Goal: Task Accomplishment & Management: Use online tool/utility

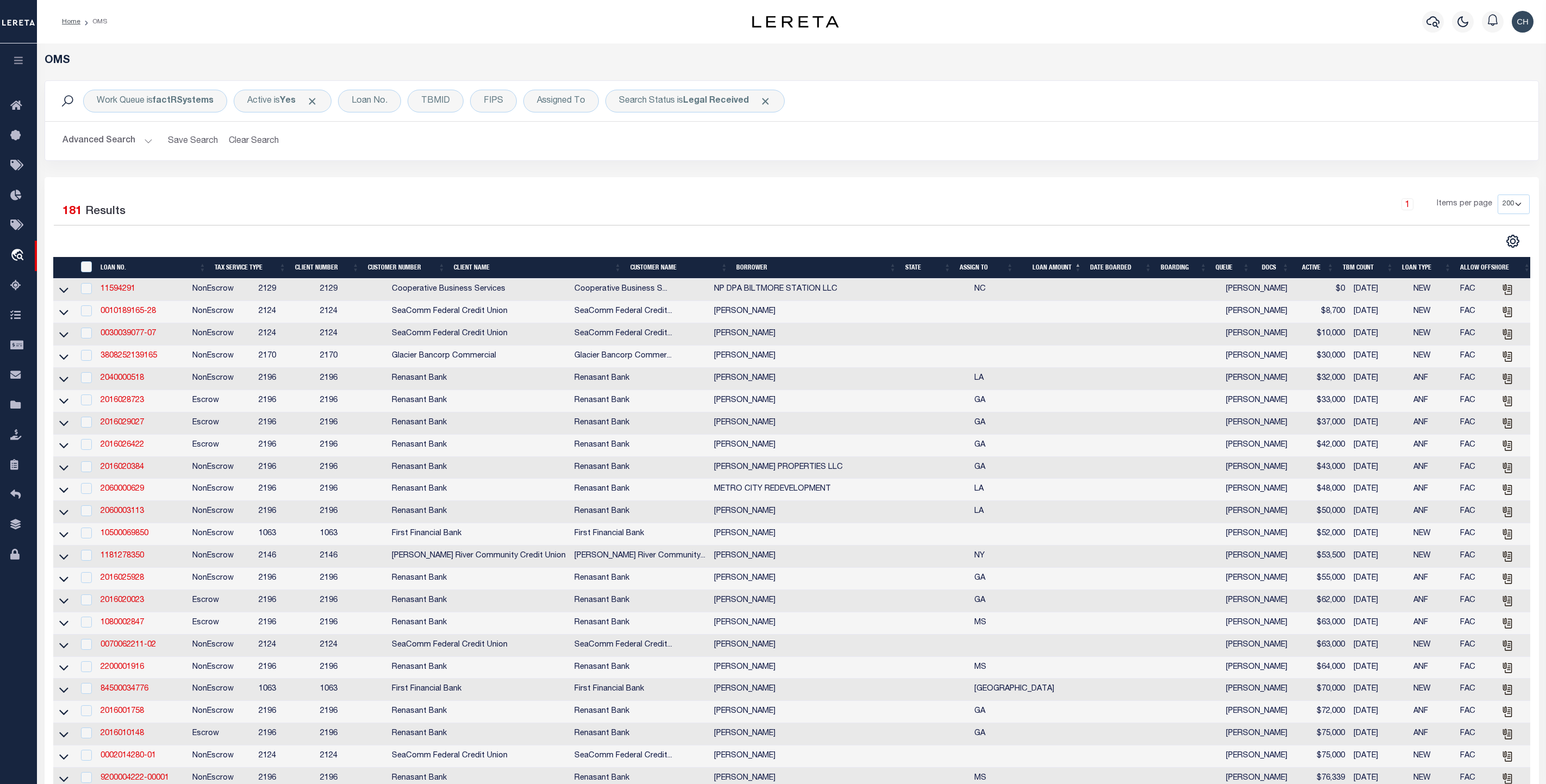
select select "200"
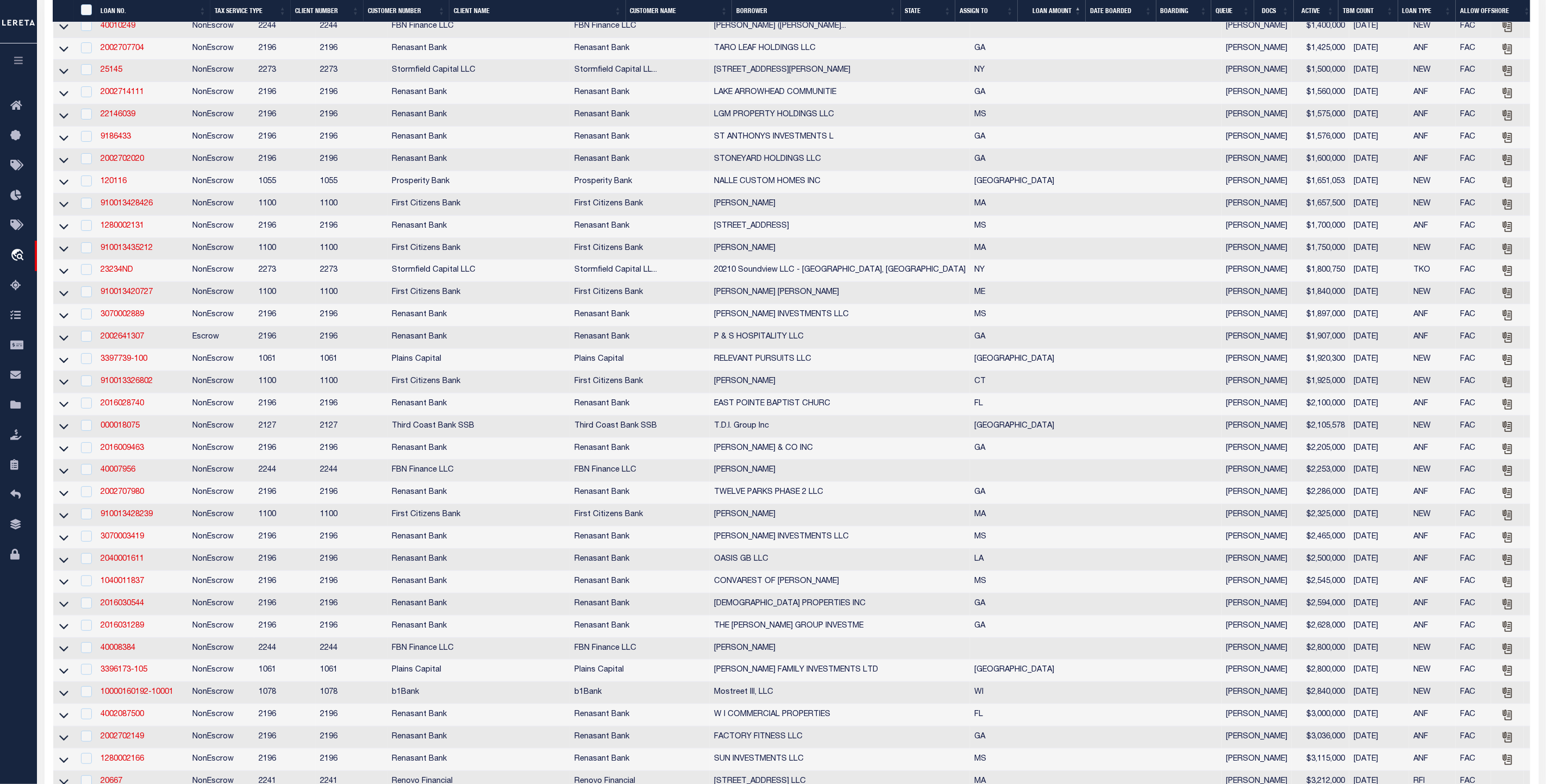
scroll to position [3795, 0]
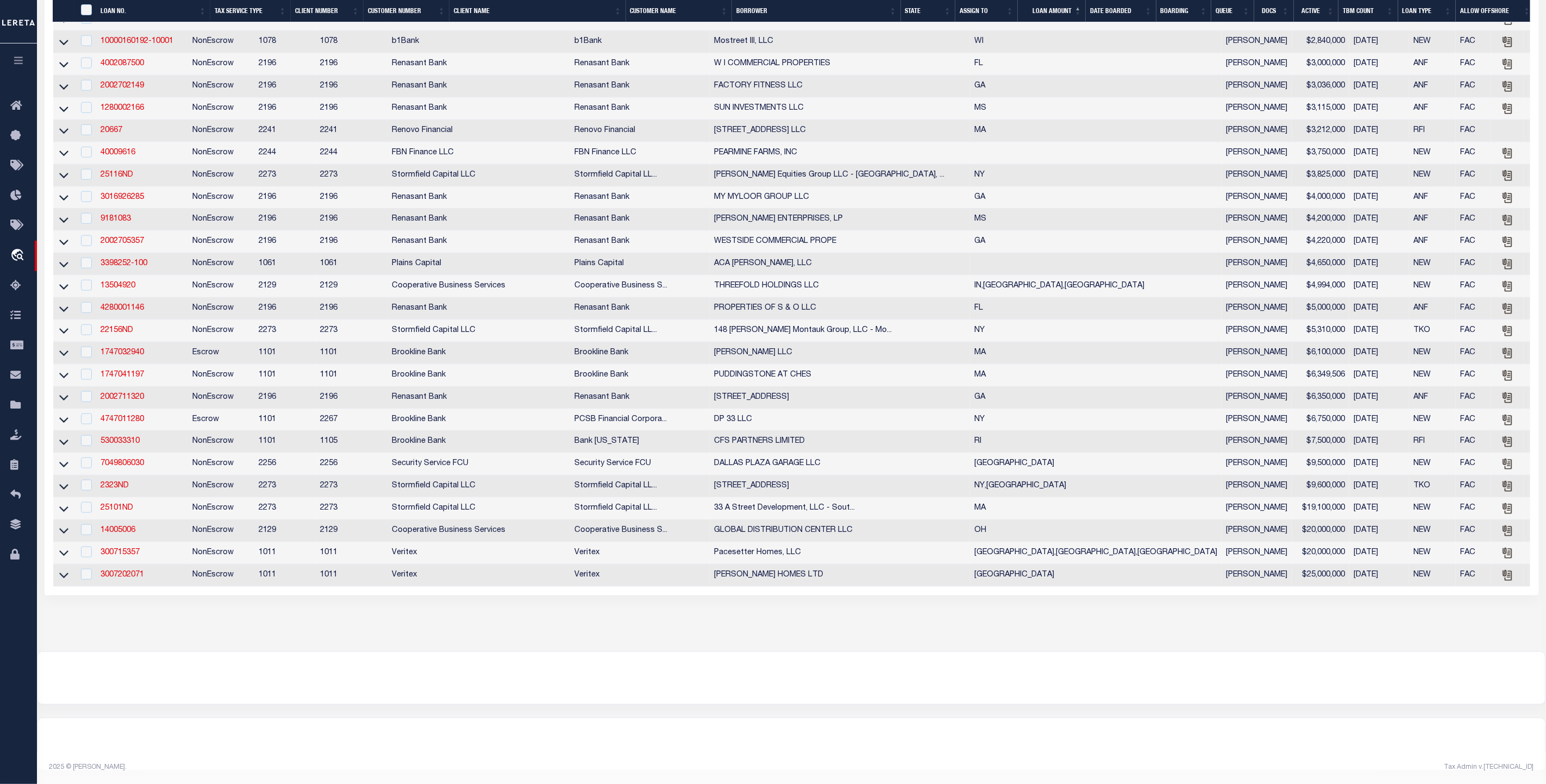
click at [1332, 696] on div at bounding box center [791, 678] width 1508 height 52
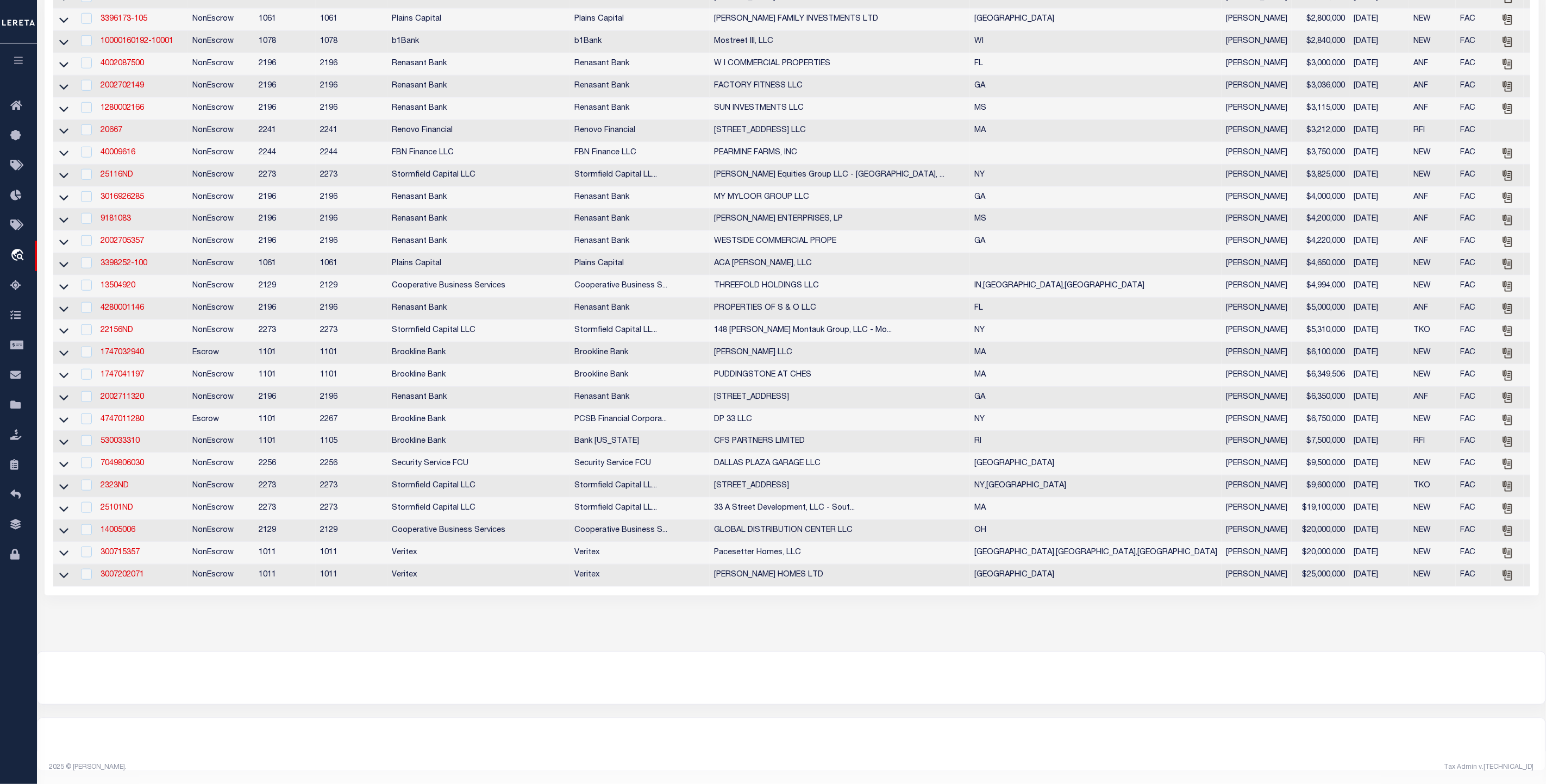
scroll to position [0, 0]
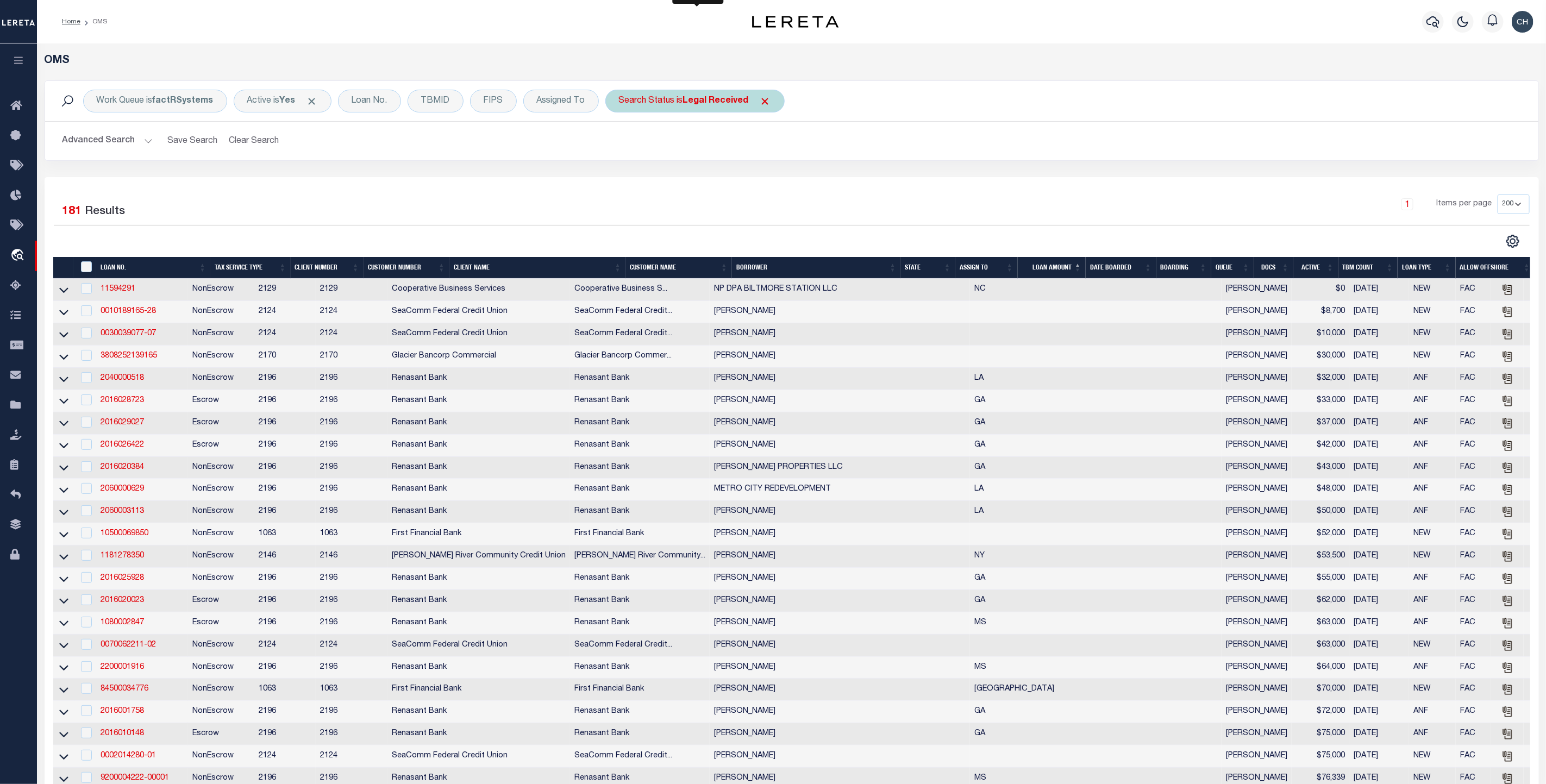
click at [704, 98] on b "Legal Received" at bounding box center [716, 101] width 66 height 8
select select "RD"
click at [765, 175] on input "Apply" at bounding box center [763, 178] width 32 height 18
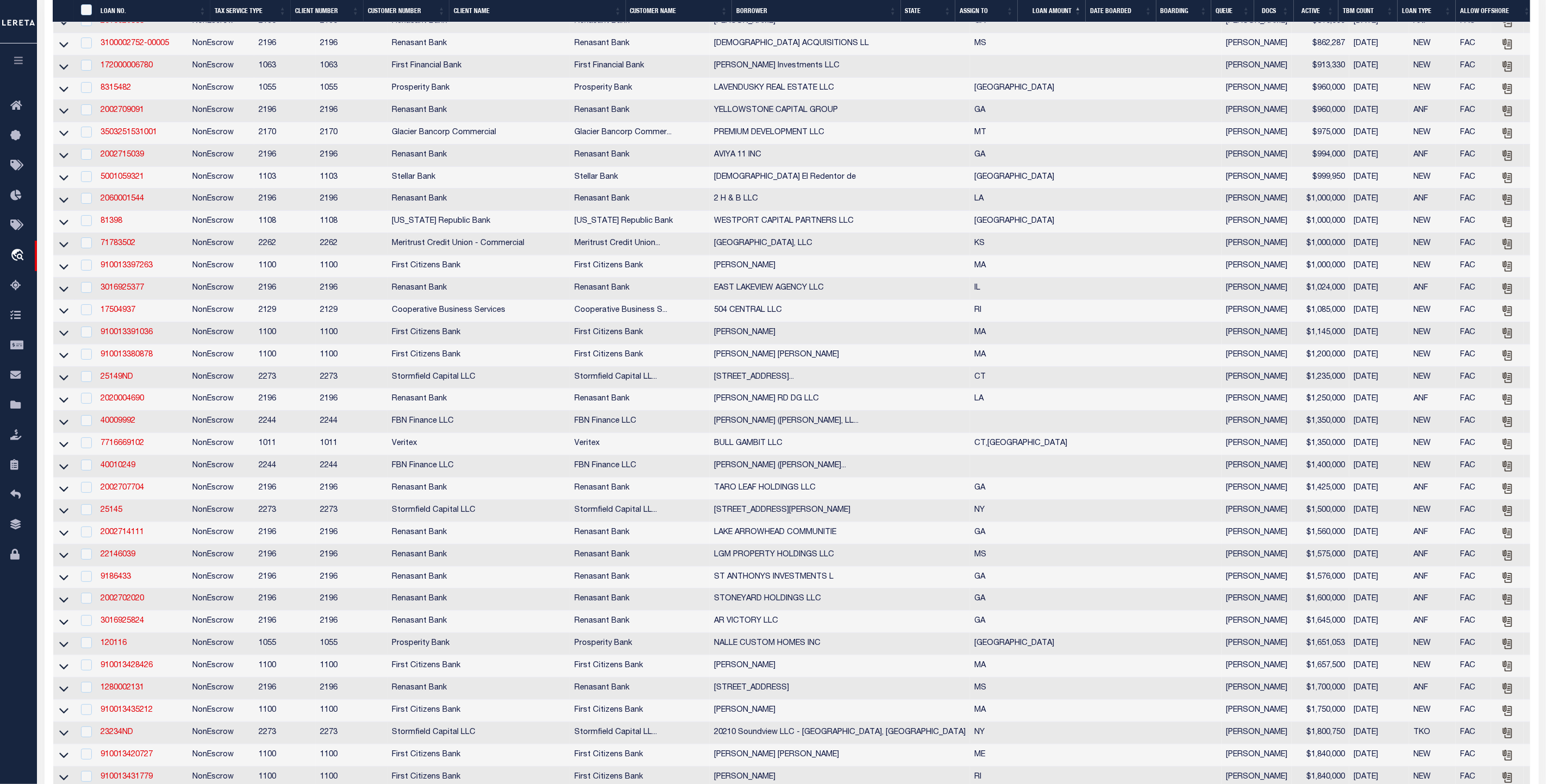
scroll to position [3014, 0]
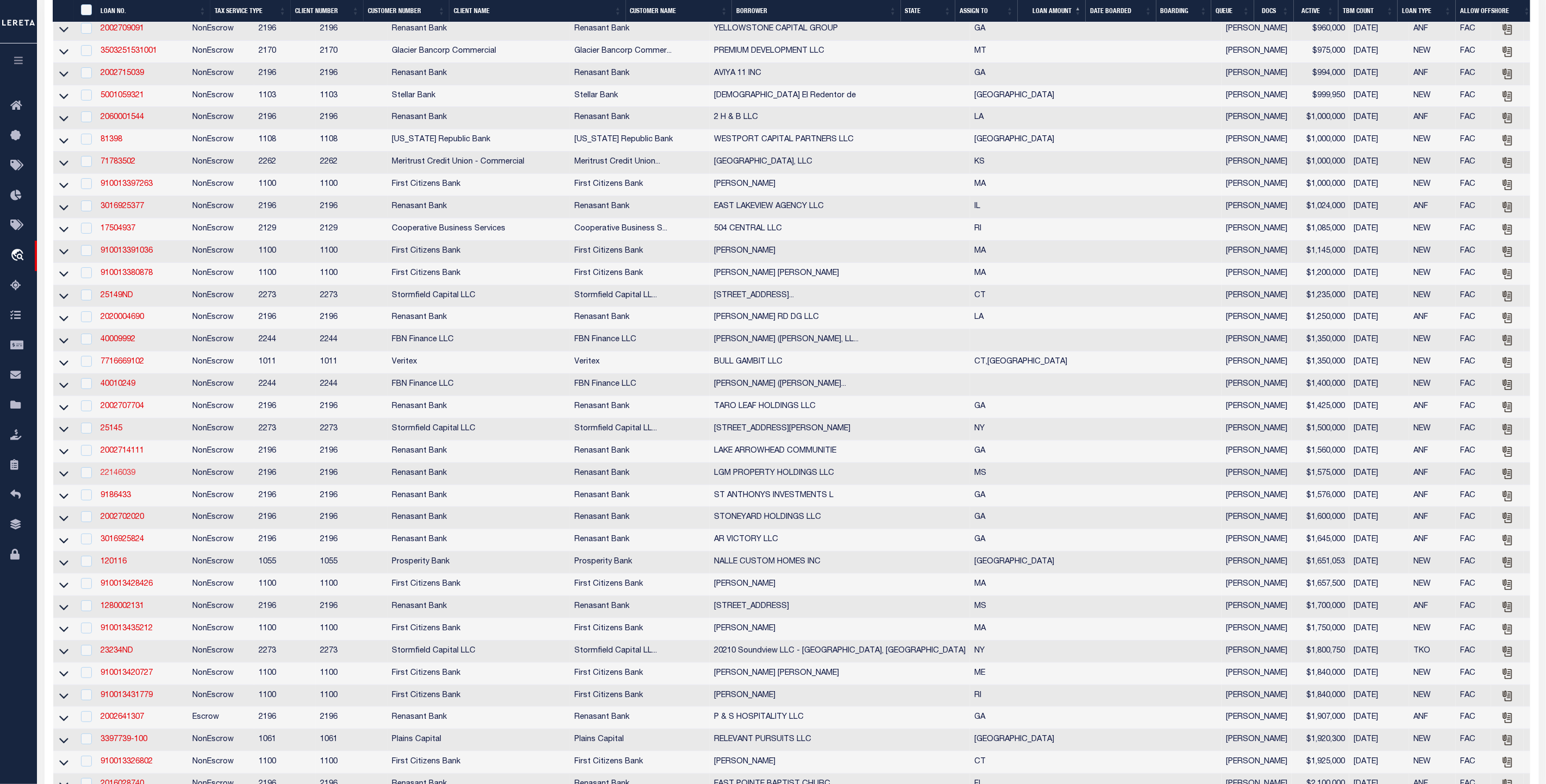
click at [121, 477] on link "22146039" at bounding box center [118, 473] width 35 height 8
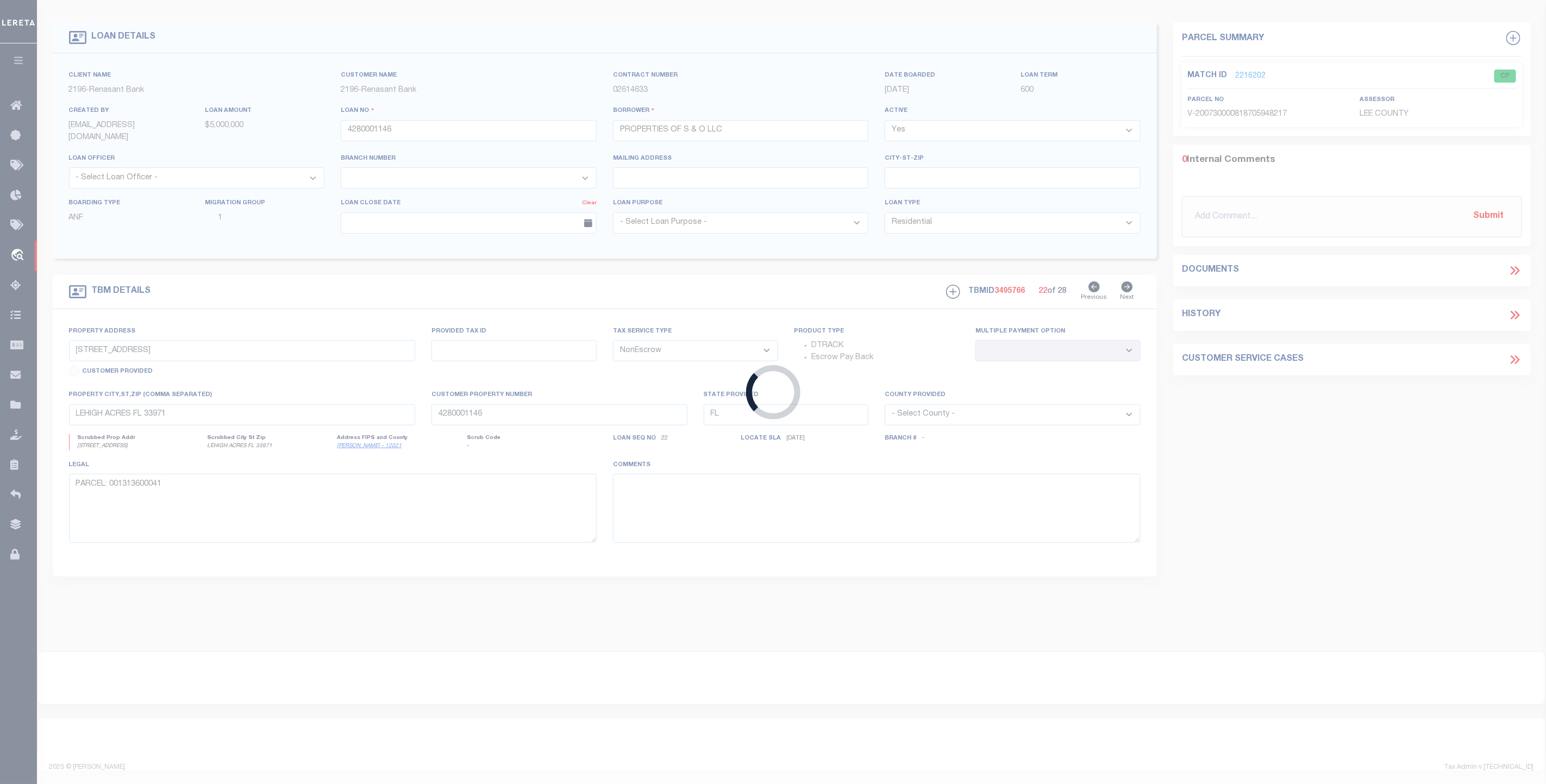
type input "22146039"
type input "LGM PROPERTY HOLDINGS LLC"
select select
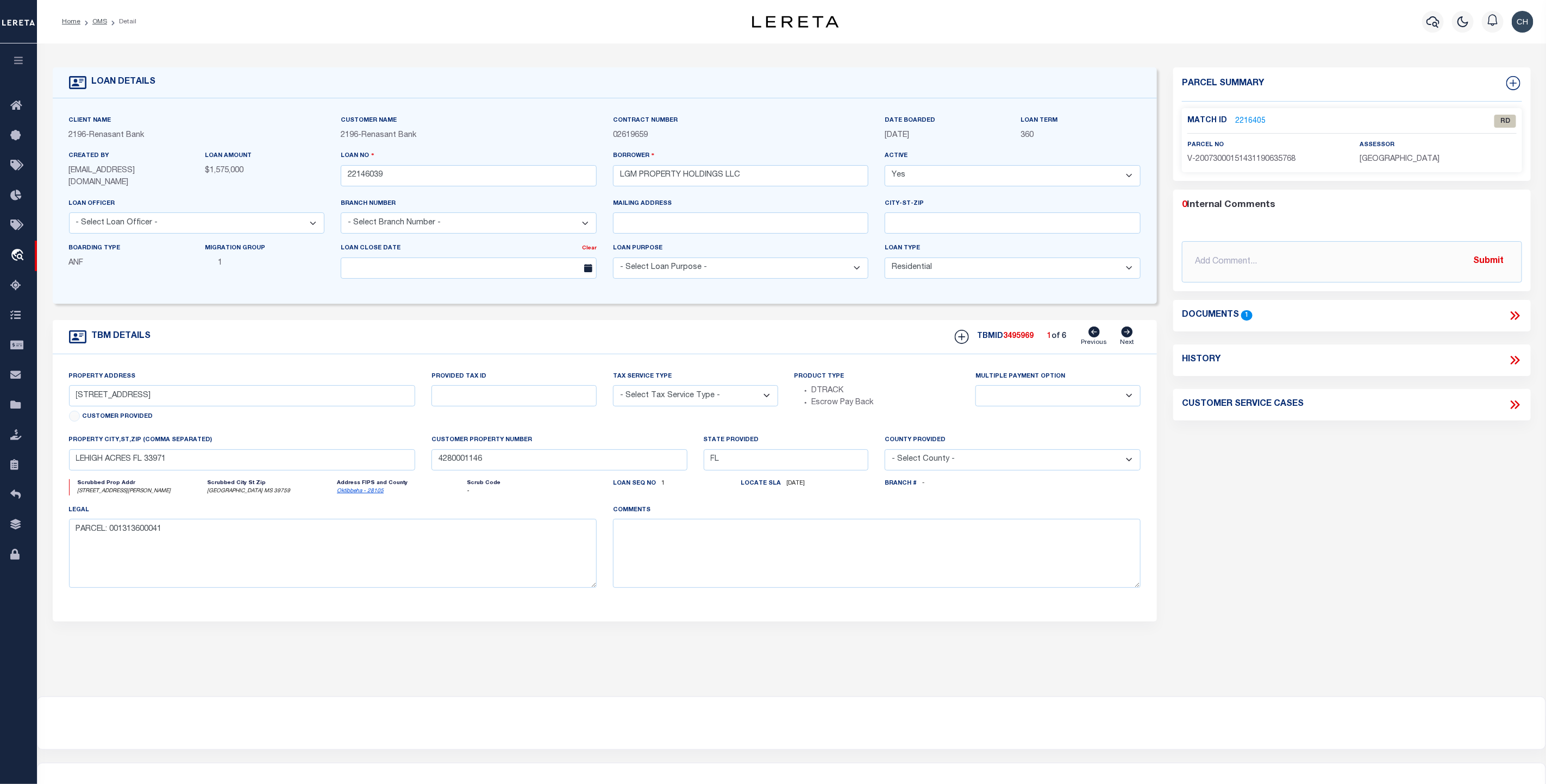
select select "4983"
type input "[STREET_ADDRESS][PERSON_NAME]"
radio input "true"
select select "NonEscrow"
select select
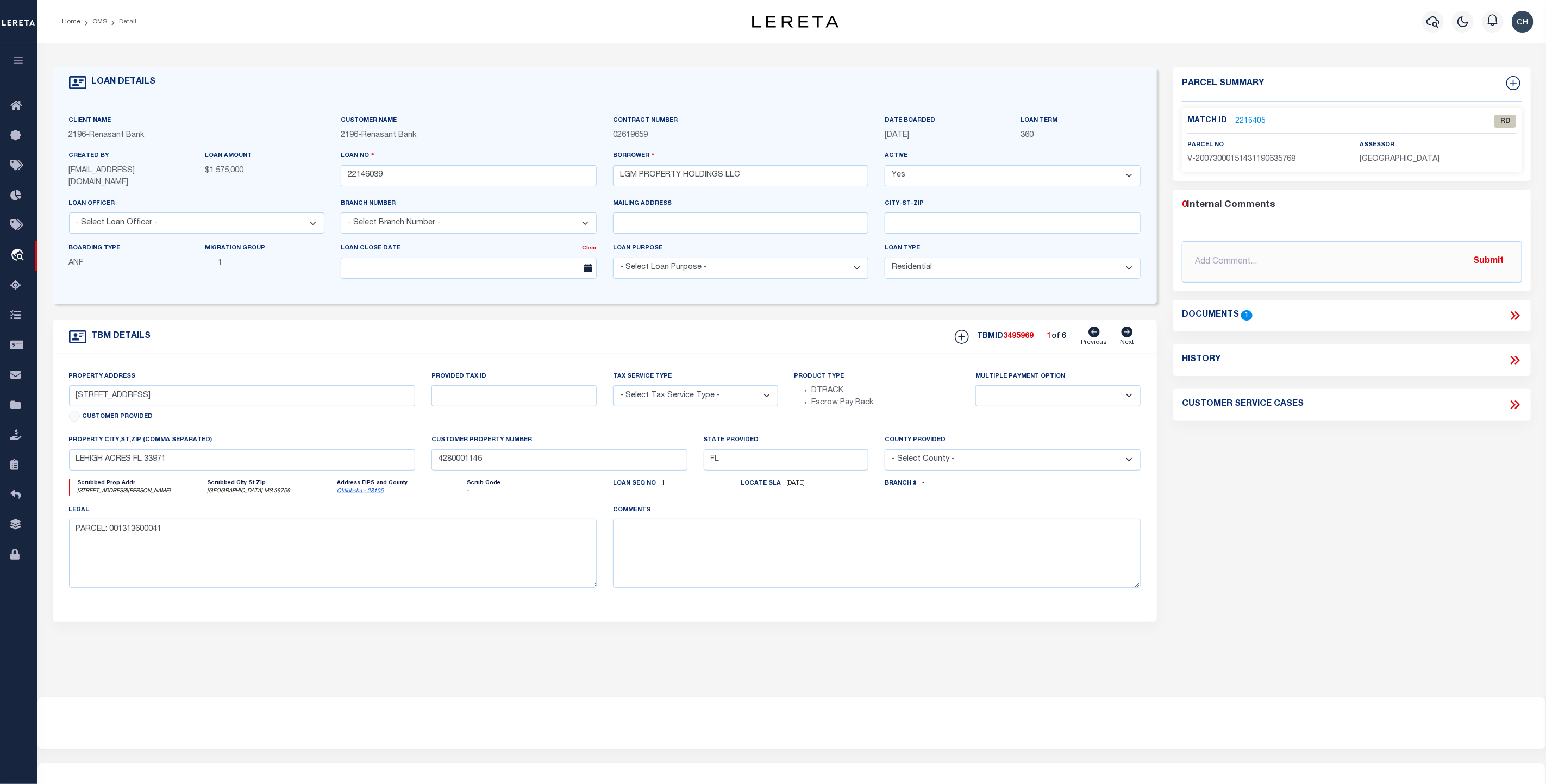
type input "[GEOGRAPHIC_DATA] MS 39759"
type input "22146039"
type input "MS"
type textarea "PARCEL: 118I-00-002.021"
click at [1514, 311] on icon at bounding box center [1515, 316] width 14 height 14
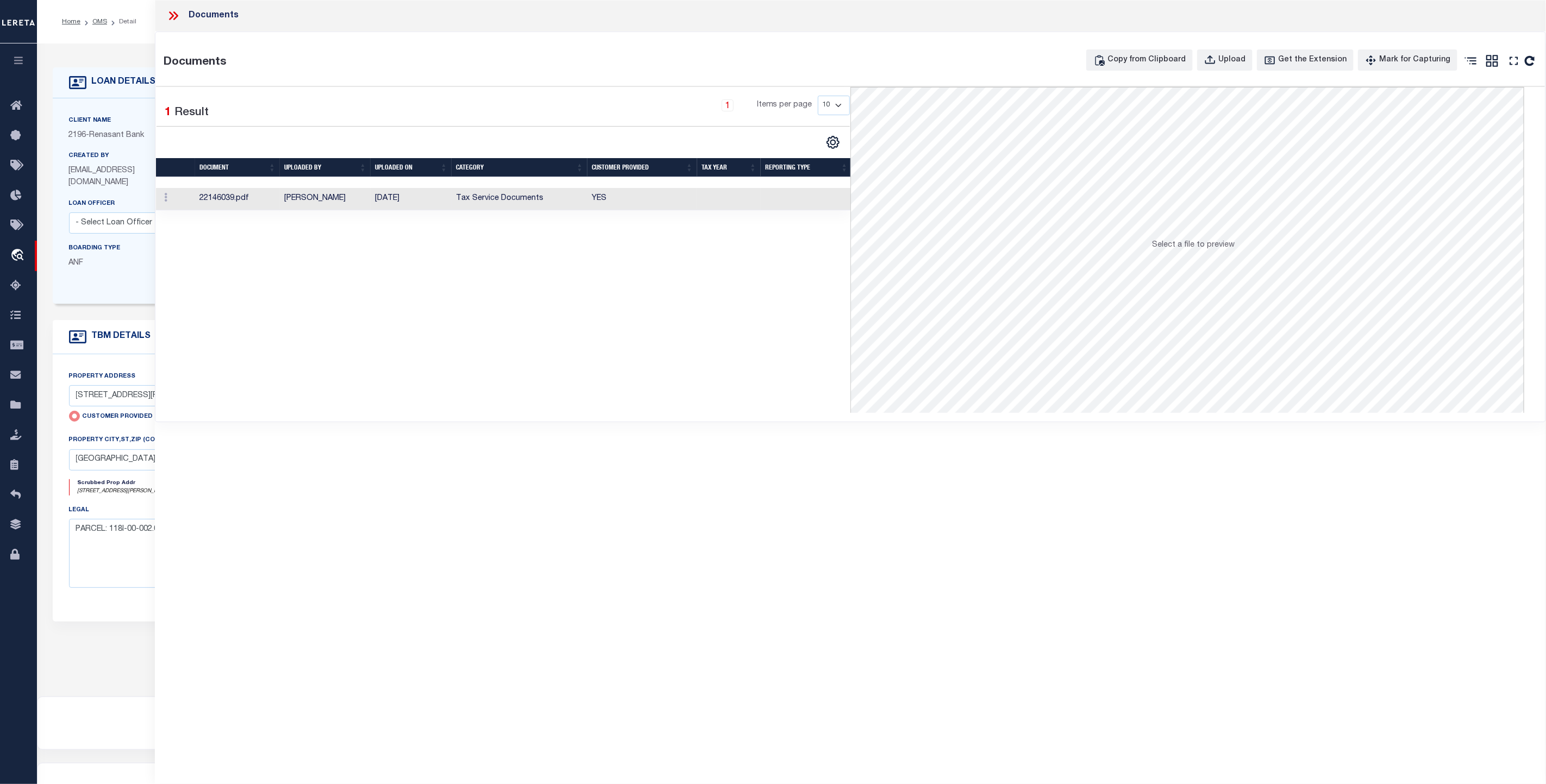
click at [517, 196] on td "Tax Service Documents" at bounding box center [519, 199] width 136 height 22
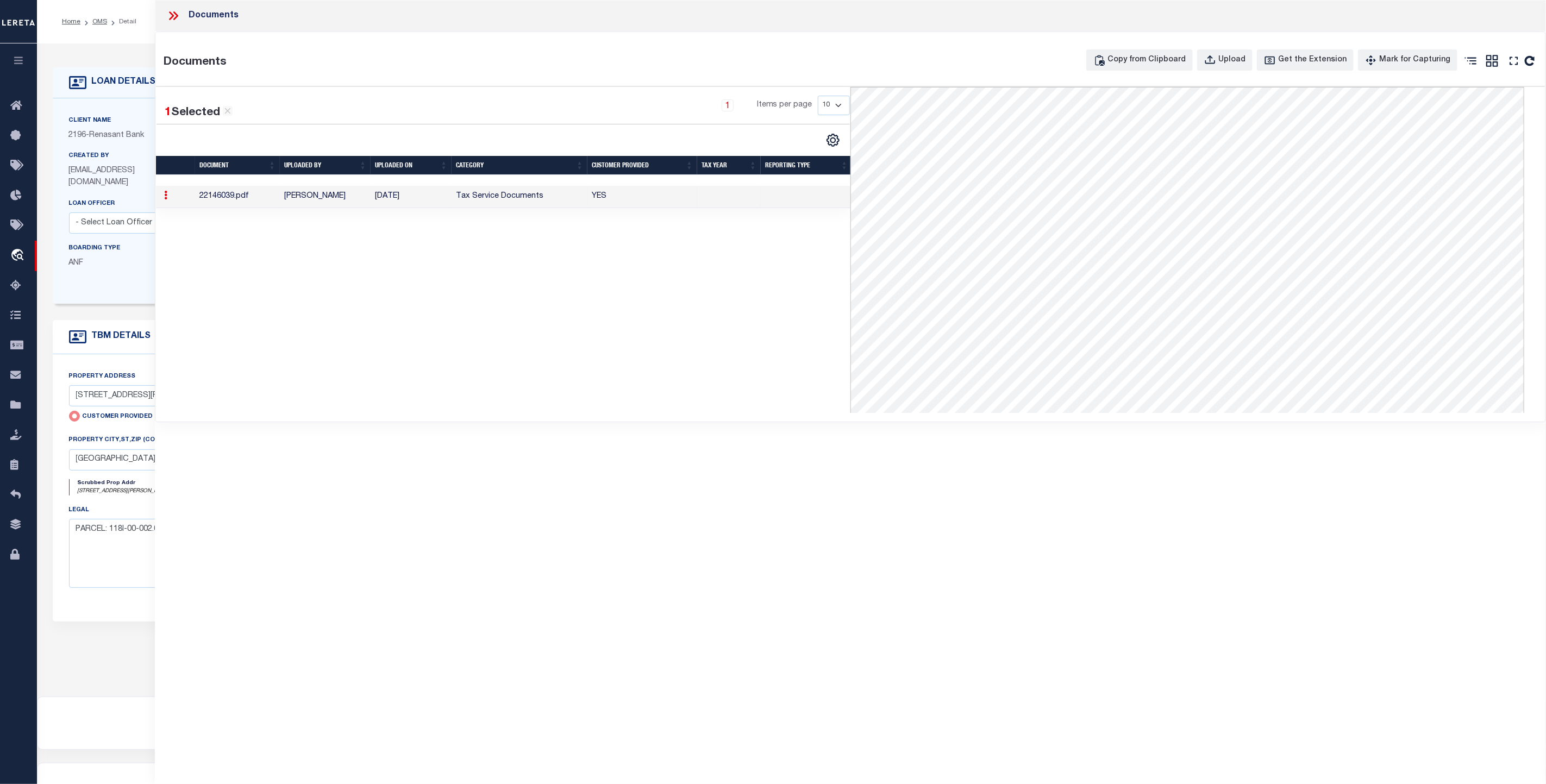
click at [173, 20] on icon at bounding box center [173, 16] width 14 height 14
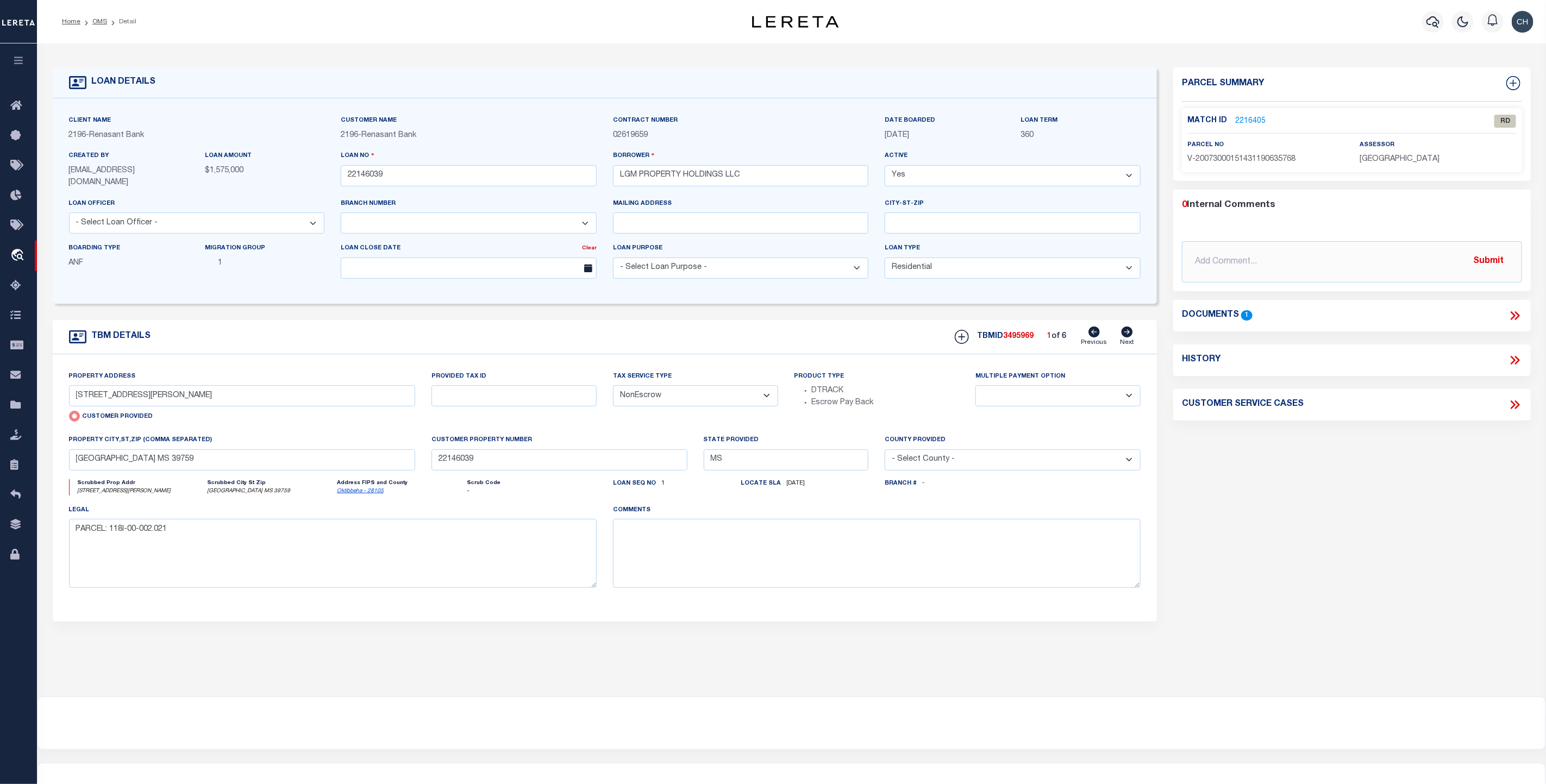
drag, startPoint x: 100, startPoint y: 23, endPoint x: 592, endPoint y: 359, distance: 595.8
click at [100, 23] on link "OMS" at bounding box center [100, 22] width 14 height 7
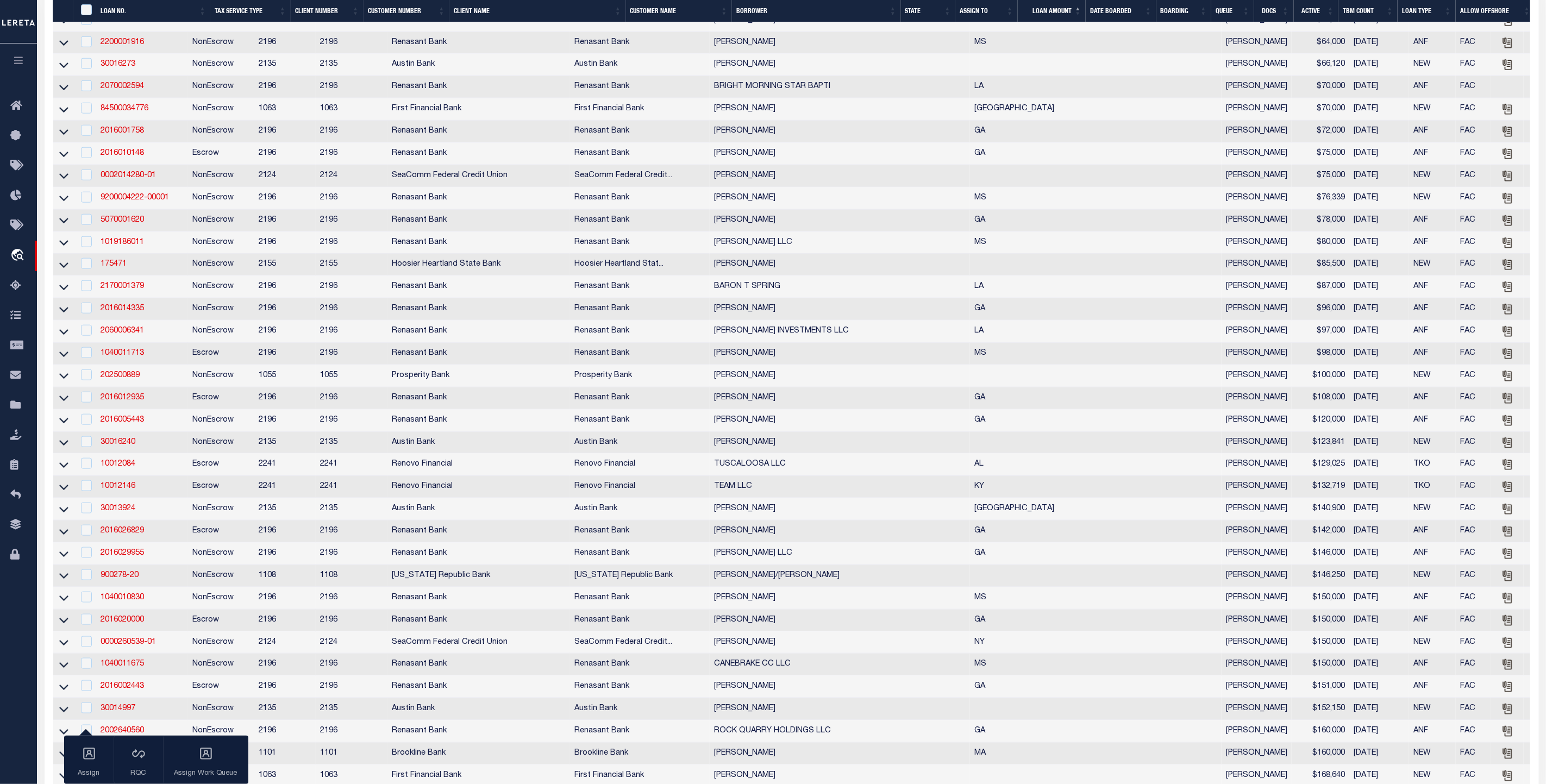
scroll to position [896, 0]
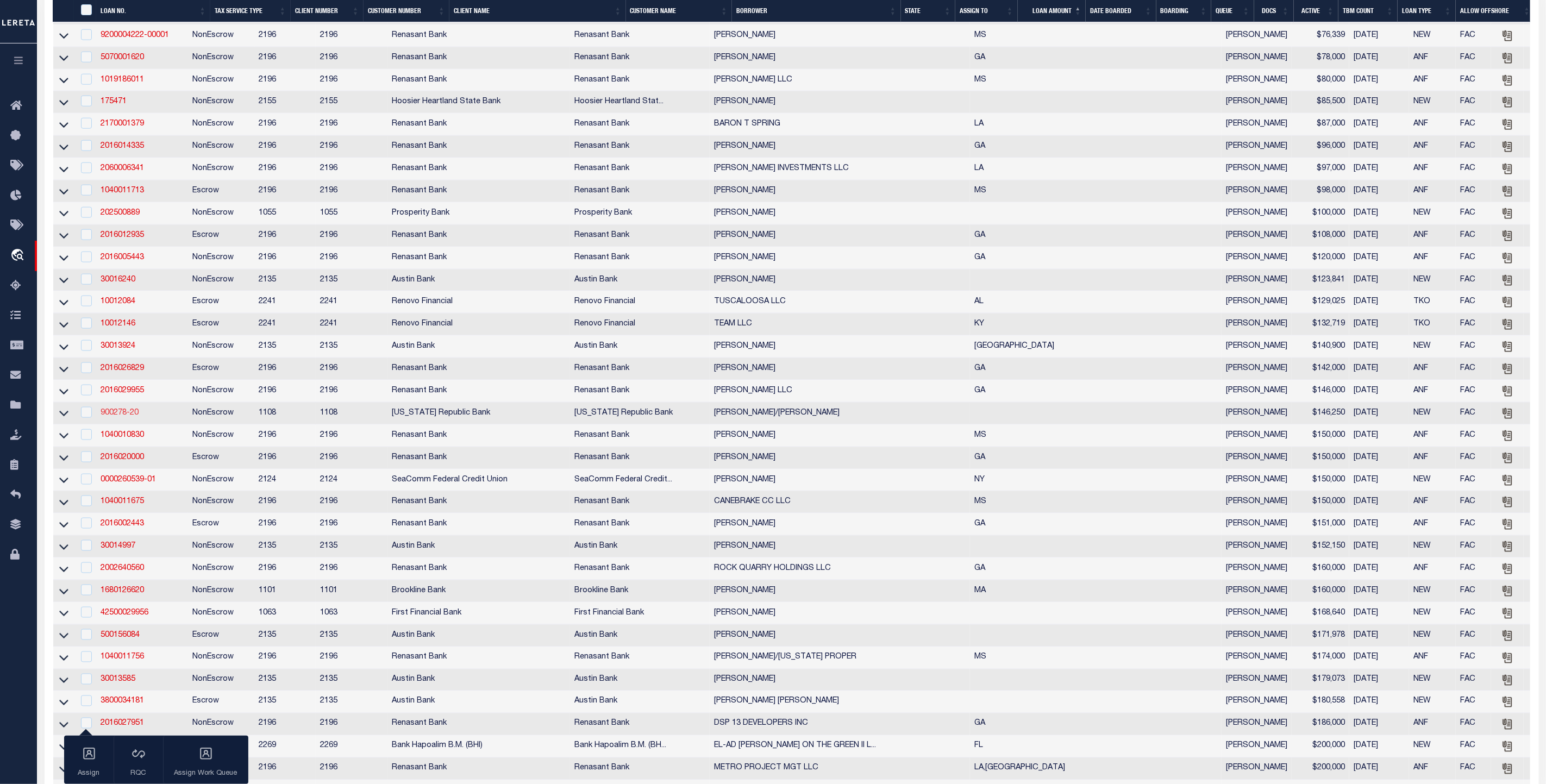
click at [124, 416] on link "900278-20" at bounding box center [119, 413] width 38 height 8
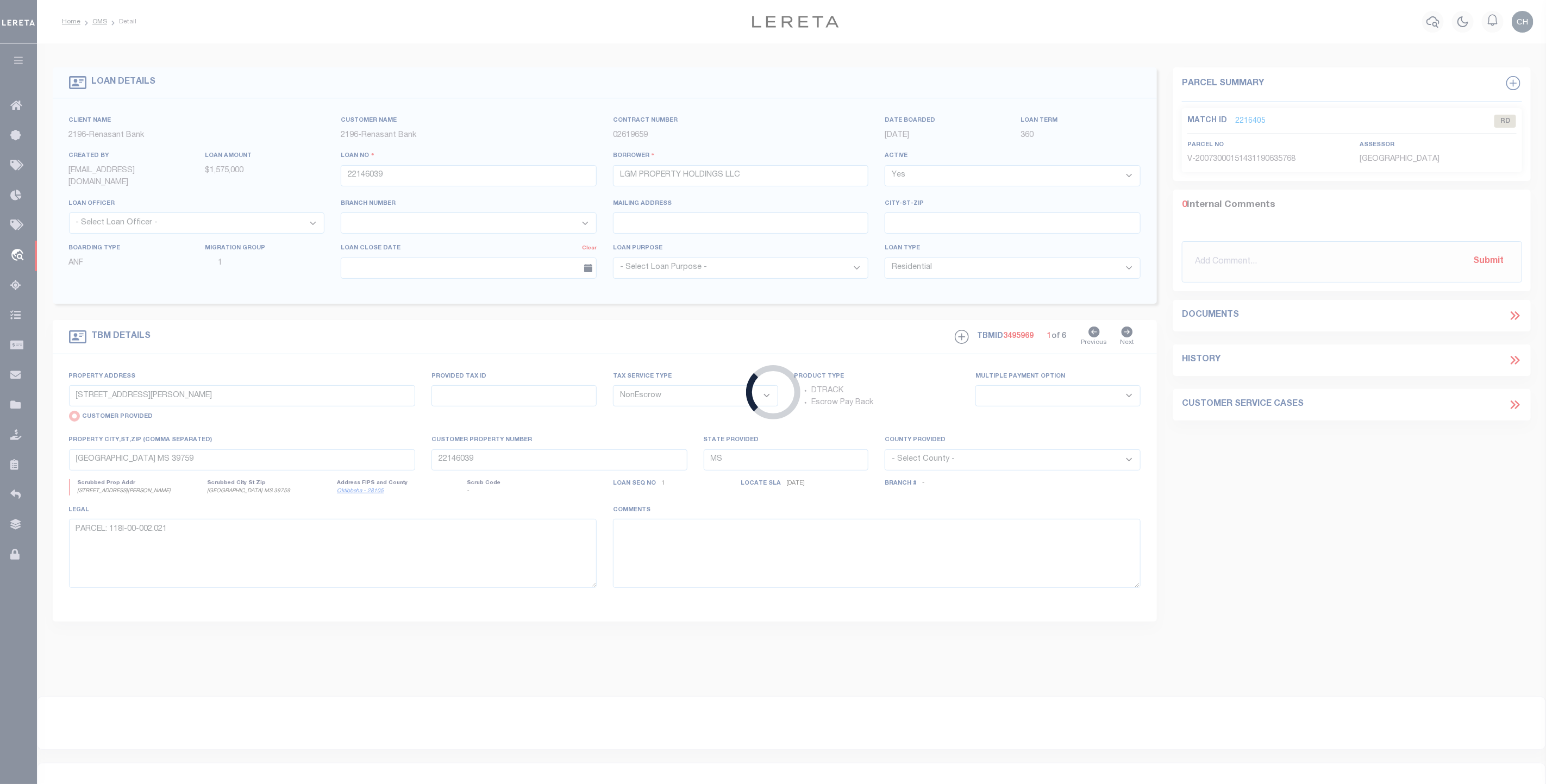
type input "900278-20"
type input "[PERSON_NAME]/[PERSON_NAME]"
select select
type input "[DATE]"
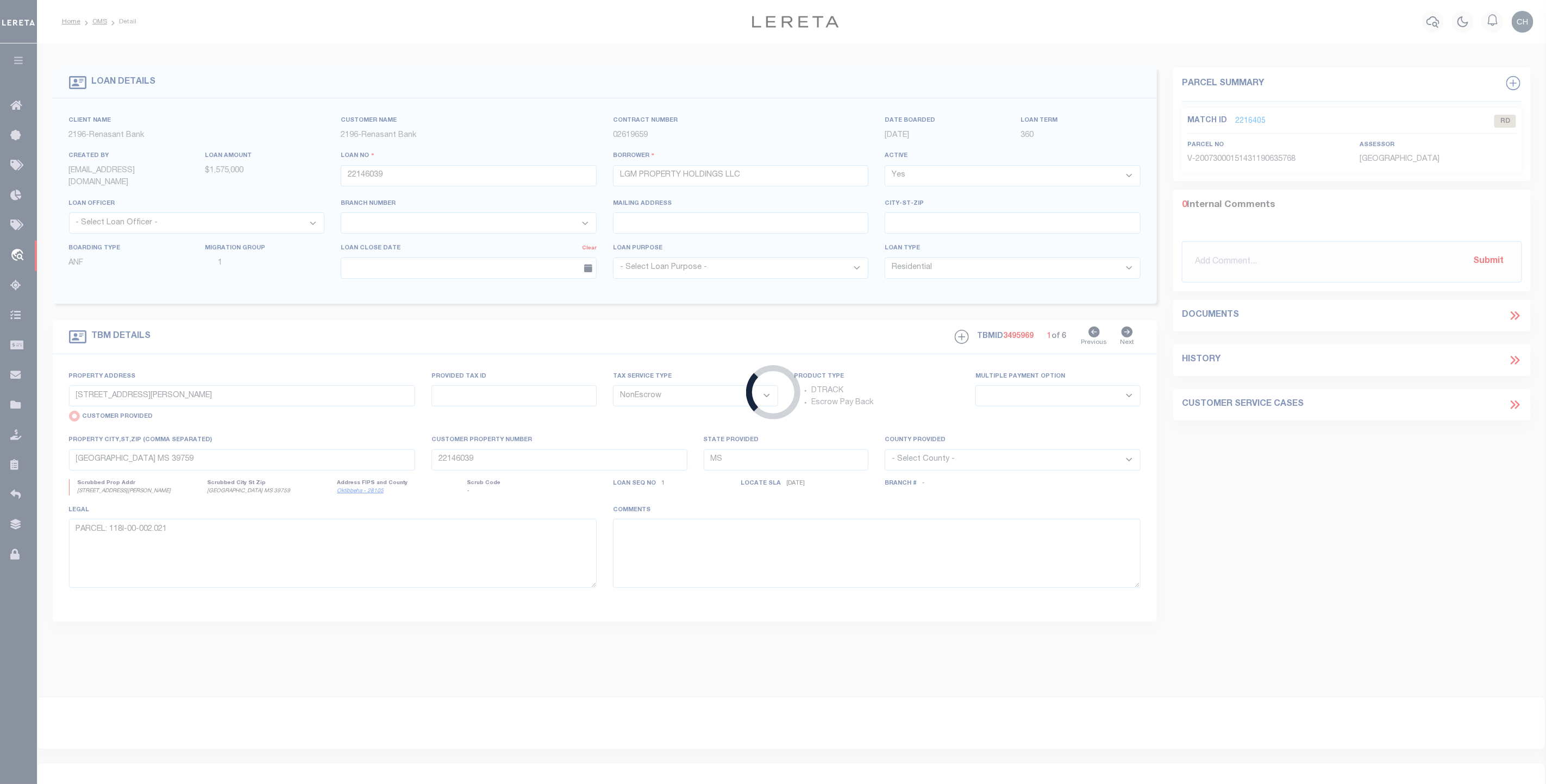
select select "400"
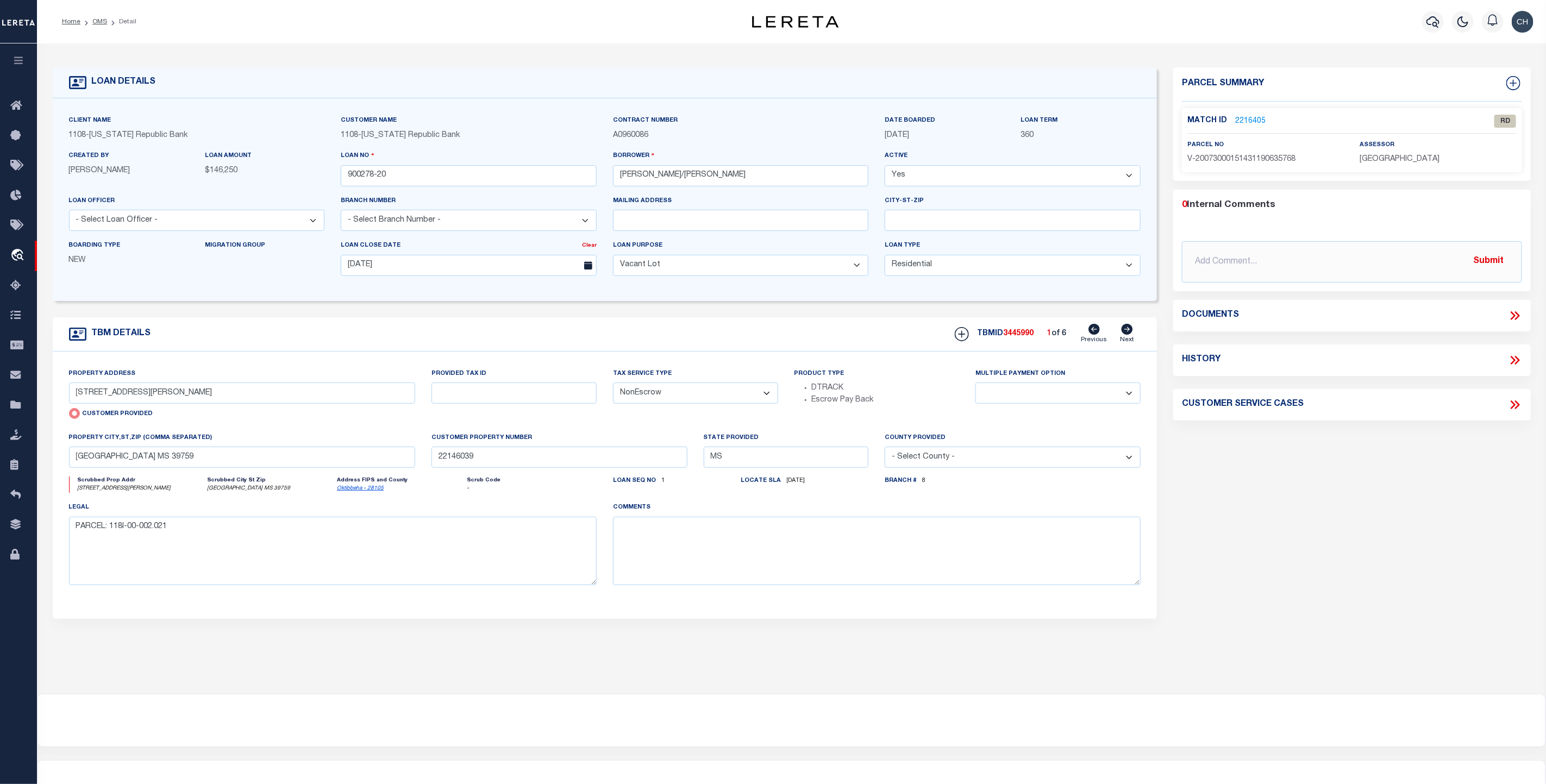
type input "TRACTS 1,2 AND 3 W BOARD ST"
radio input "false"
select select
type input "[GEOGRAPHIC_DATA]"
type input "161183DEN"
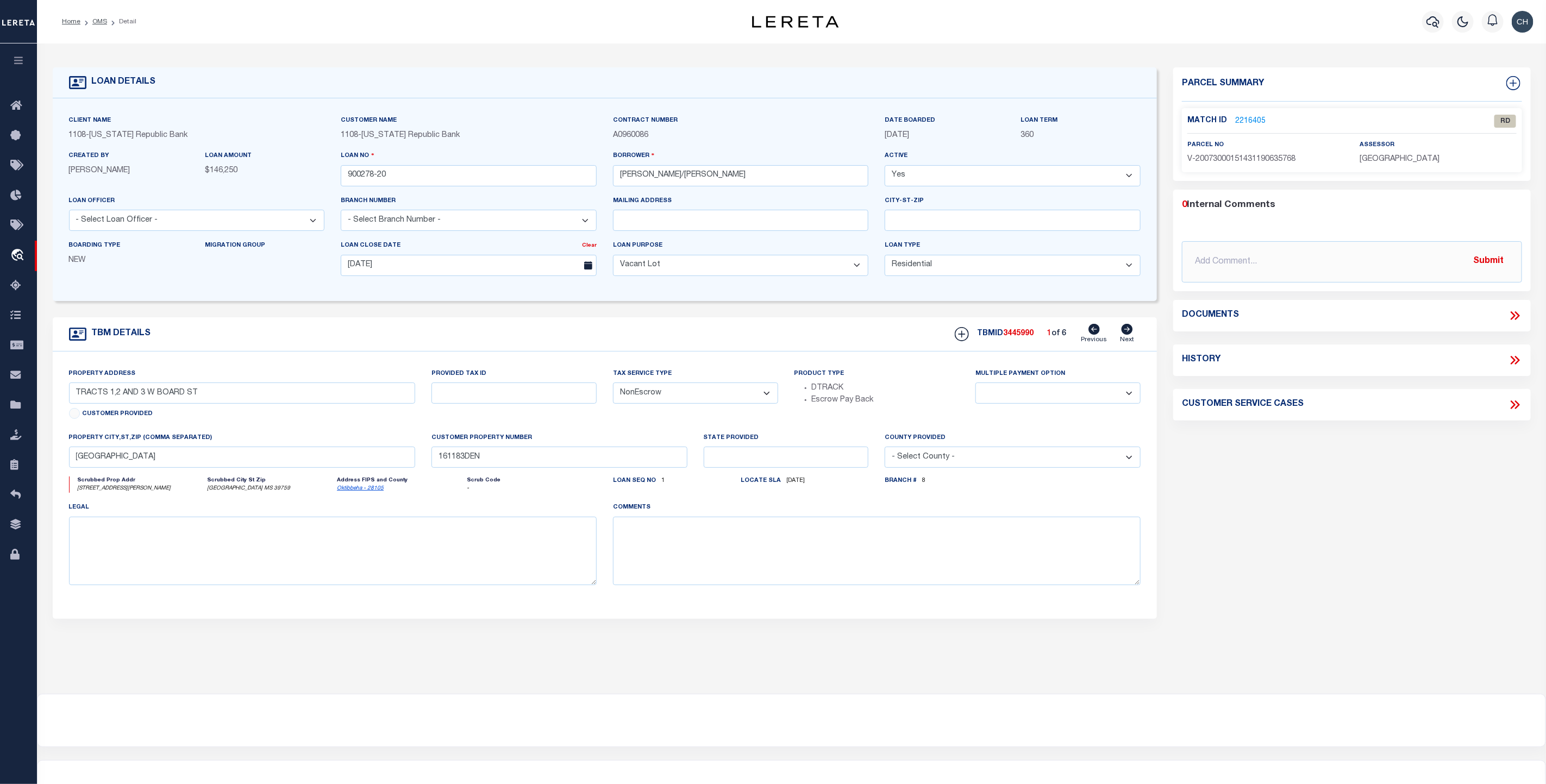
select select "33352"
select select "13782"
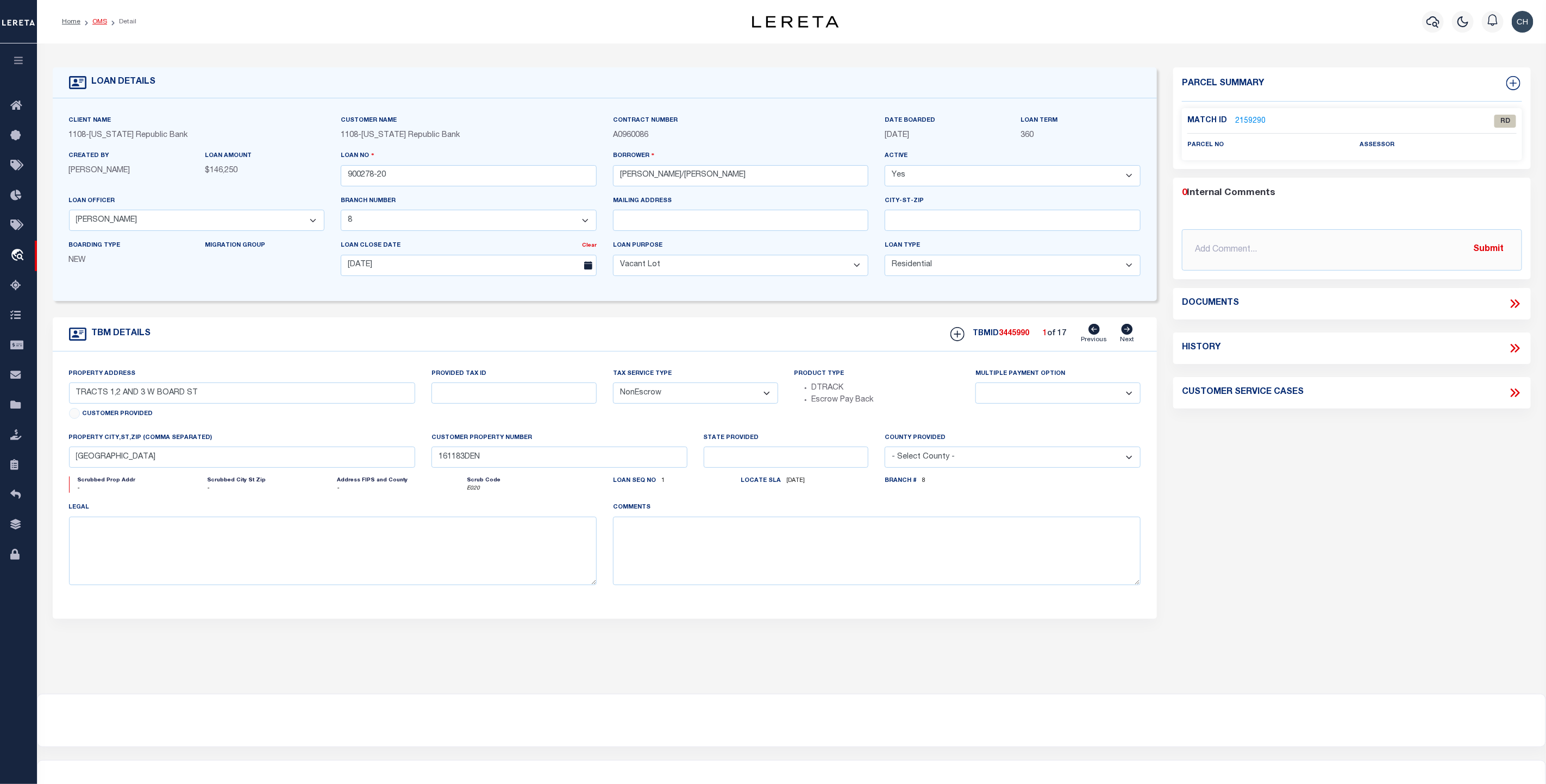
click at [101, 23] on link "OMS" at bounding box center [100, 22] width 14 height 7
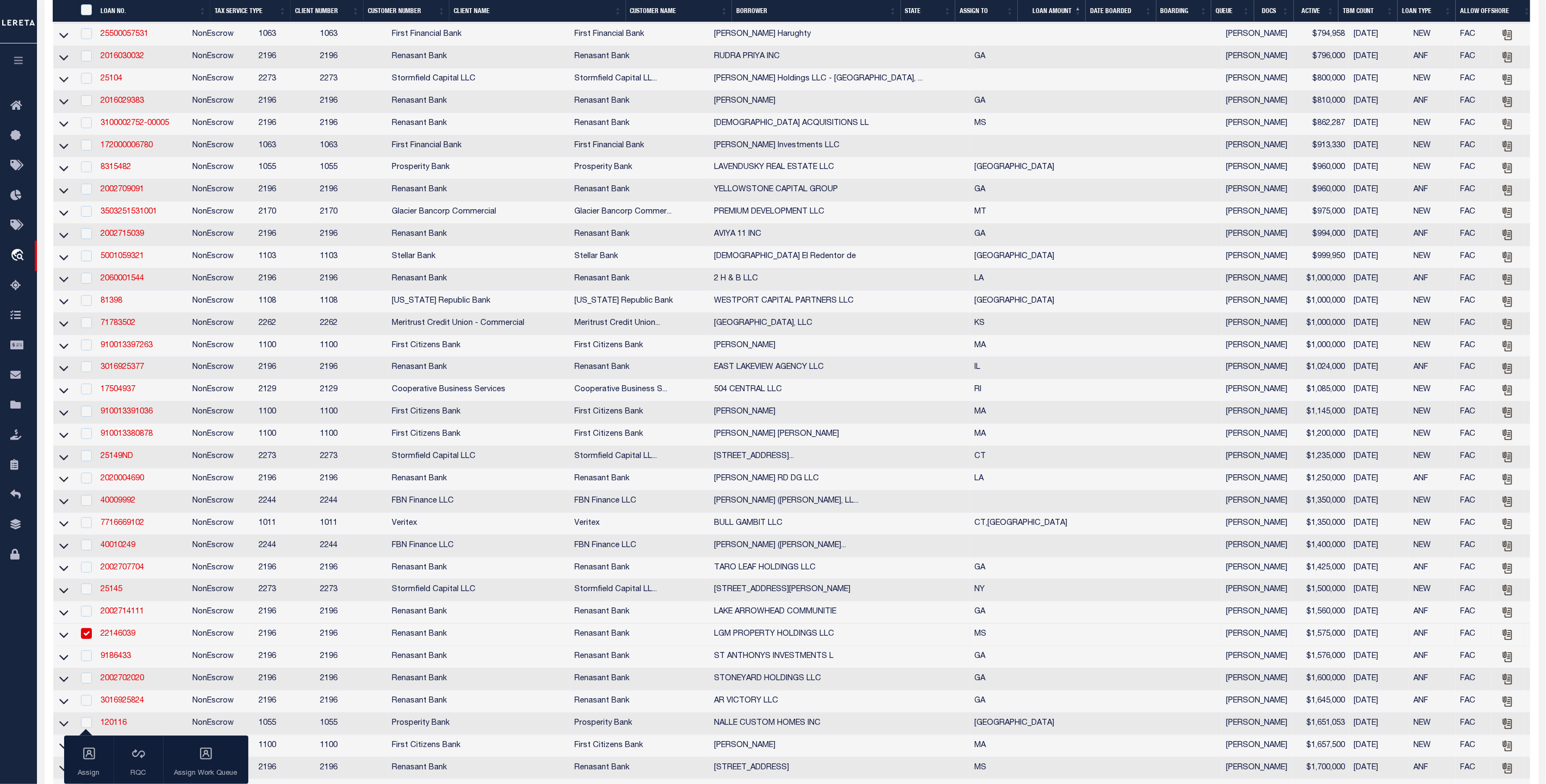
scroll to position [3096, 0]
